Goal: Task Accomplishment & Management: Manage account settings

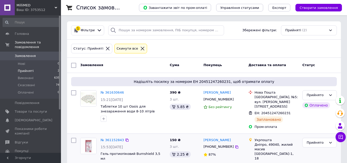
click at [89, 138] on img at bounding box center [89, 146] width 16 height 16
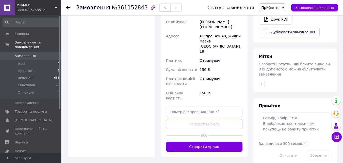
scroll to position [229, 0]
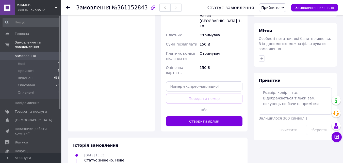
click at [219, 116] on button "Створити ярлик" at bounding box center [204, 121] width 77 height 10
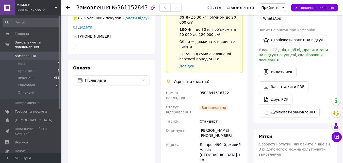
scroll to position [127, 0]
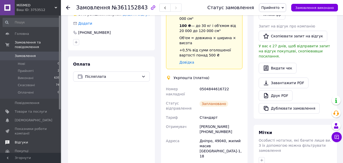
click at [26, 101] on span "Повідомлення" at bounding box center [27, 103] width 25 height 5
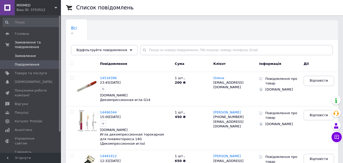
click at [19, 54] on span "Замовлення" at bounding box center [25, 56] width 21 height 5
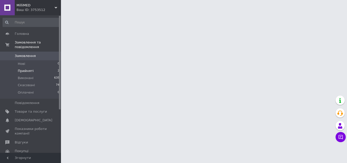
click at [28, 69] on span "Прийняті" at bounding box center [26, 71] width 16 height 5
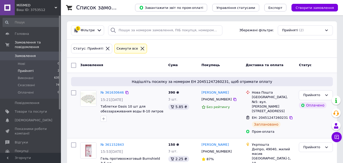
click at [88, 101] on img at bounding box center [89, 98] width 16 height 16
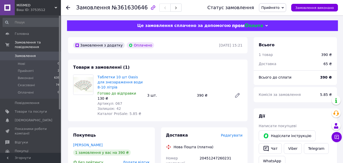
click at [83, 84] on img at bounding box center [83, 85] width 20 height 20
click at [105, 79] on link "Таблетки 10 шт Oasis для знезараження води 8-10 літрів" at bounding box center [120, 82] width 45 height 14
click at [24, 54] on span "Замовлення" at bounding box center [25, 56] width 21 height 5
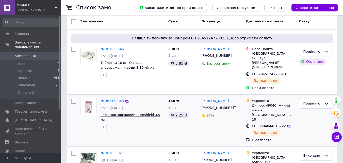
scroll to position [51, 0]
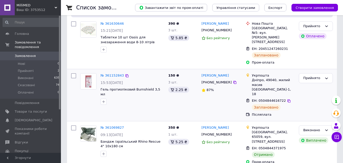
click at [89, 73] on img at bounding box center [89, 81] width 16 height 16
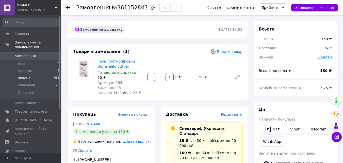
click at [23, 76] on span "Виконані" at bounding box center [26, 78] width 16 height 5
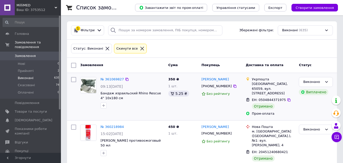
click at [87, 87] on img at bounding box center [89, 84] width 16 height 15
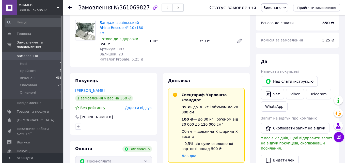
scroll to position [51, 0]
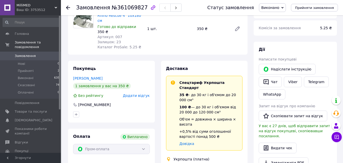
click at [135, 93] on span "Додати відгук" at bounding box center [136, 95] width 27 height 4
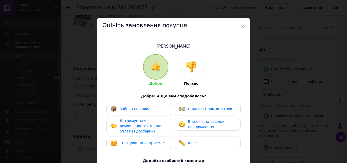
click at [140, 107] on span "Забрав посилку" at bounding box center [135, 109] width 30 height 4
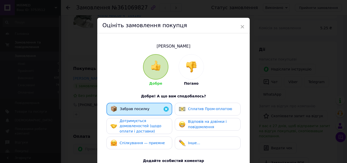
click at [194, 108] on span "Сплатив Пром-оплатою" at bounding box center [210, 109] width 44 height 4
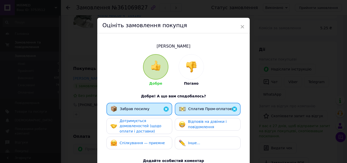
click at [156, 133] on div "Дотримується домовленостей (щодо оплати і доставки)" at bounding box center [144, 126] width 48 height 16
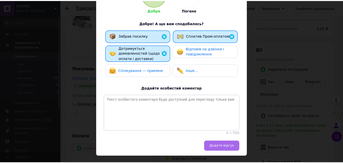
scroll to position [76, 0]
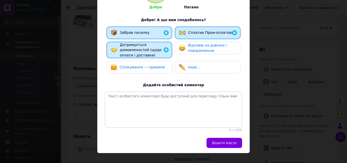
drag, startPoint x: 223, startPoint y: 147, endPoint x: 222, endPoint y: 138, distance: 9.5
click at [223, 145] on span "Додати відгук" at bounding box center [224, 143] width 25 height 4
